Goal: Task Accomplishment & Management: Use online tool/utility

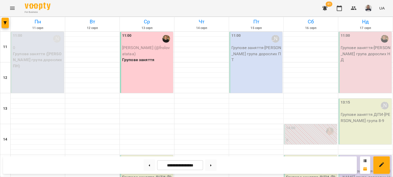
click at [148, 78] on div "11:00 [PERSON_NAME] (@frolovatataa) Групове заняття" at bounding box center [146, 62] width 53 height 61
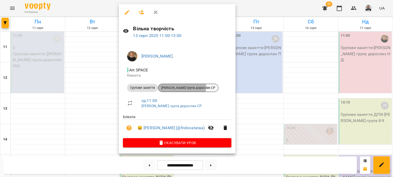
click at [178, 87] on span "[PERSON_NAME] група дорослих СР" at bounding box center [188, 88] width 60 height 5
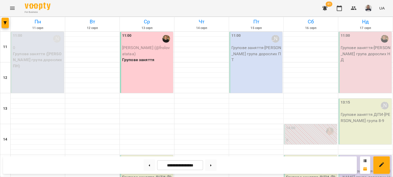
scroll to position [62, 0]
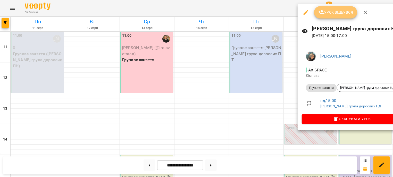
click at [331, 15] on span "Урок відбувся" at bounding box center [335, 12] width 35 height 6
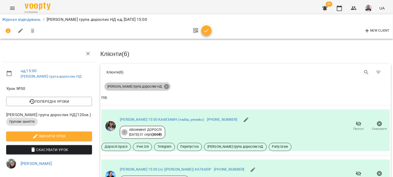
click at [164, 86] on icon at bounding box center [166, 86] width 5 height 5
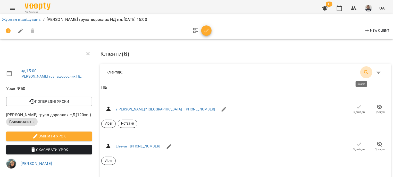
click at [363, 72] on icon "Search" at bounding box center [366, 72] width 6 height 6
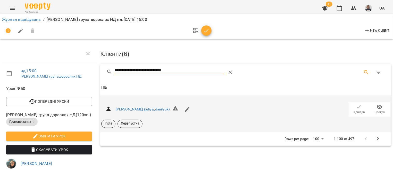
type input "**********"
click at [353, 110] on span "Відвідав" at bounding box center [359, 112] width 12 height 4
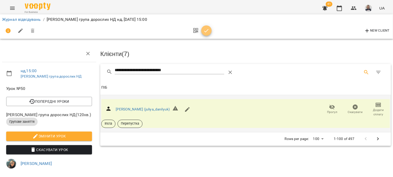
click at [207, 32] on icon "button" at bounding box center [206, 31] width 6 height 6
